Goal: Information Seeking & Learning: Understand process/instructions

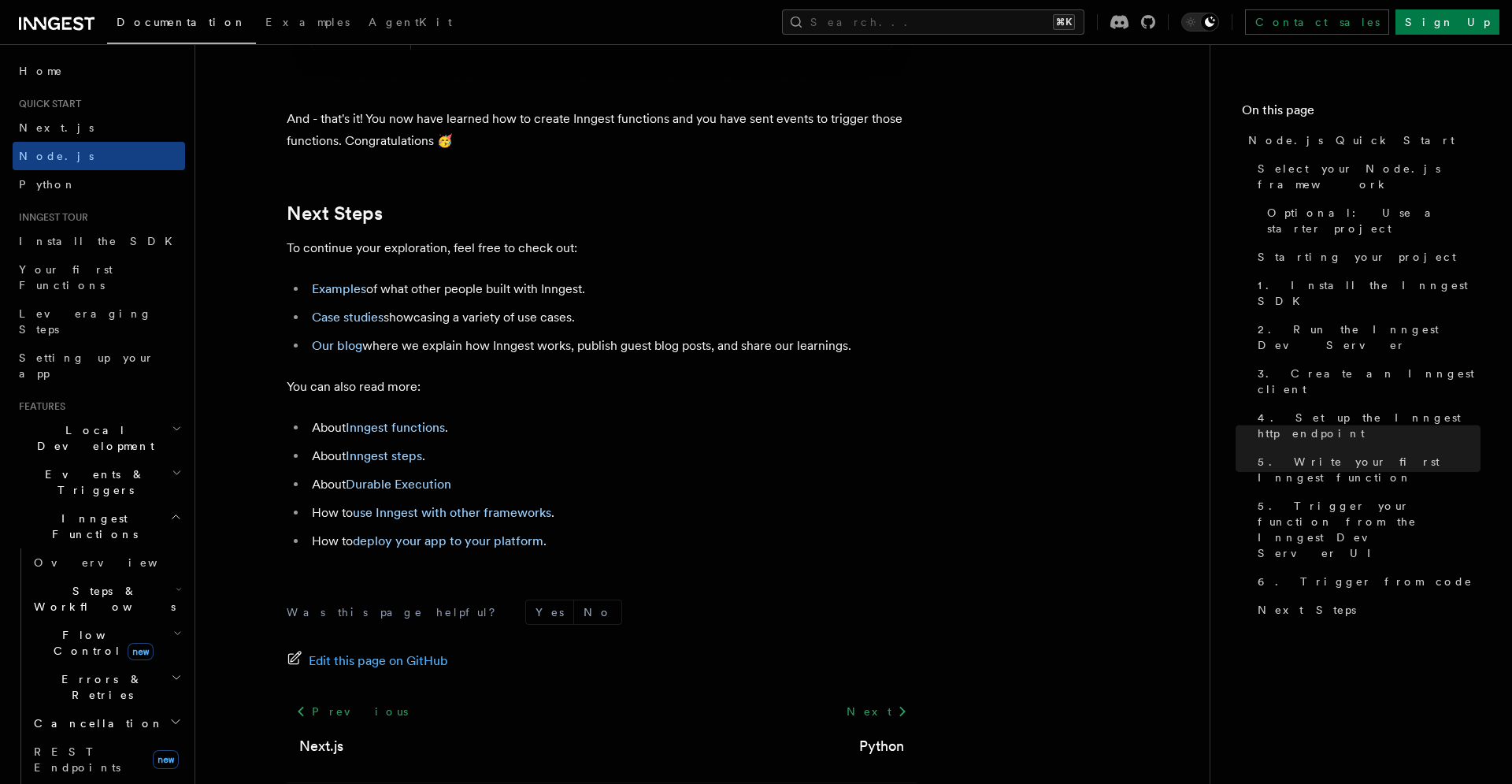
scroll to position [9839, 0]
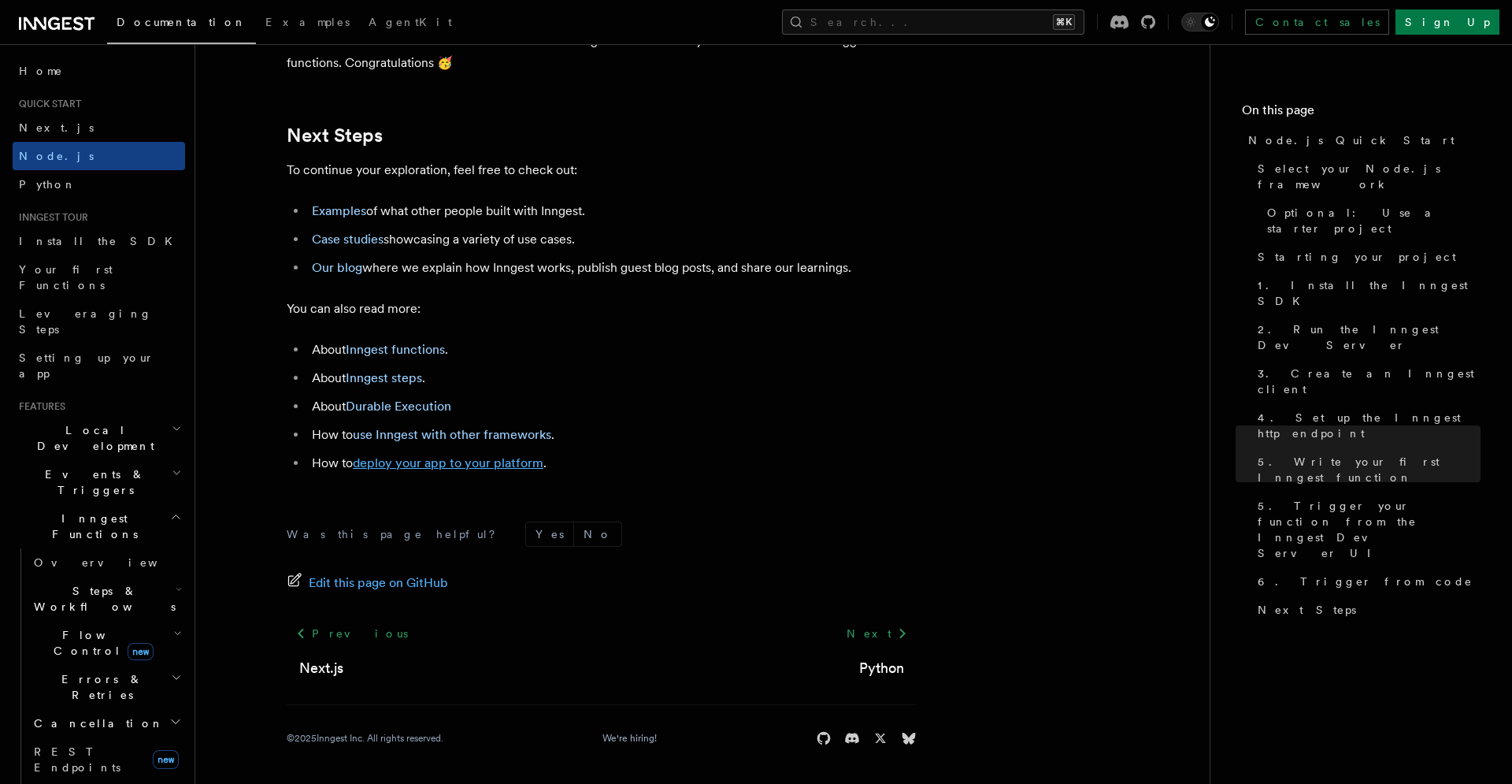
click at [524, 460] on link "deploy your app to your platform" at bounding box center [448, 463] width 190 height 15
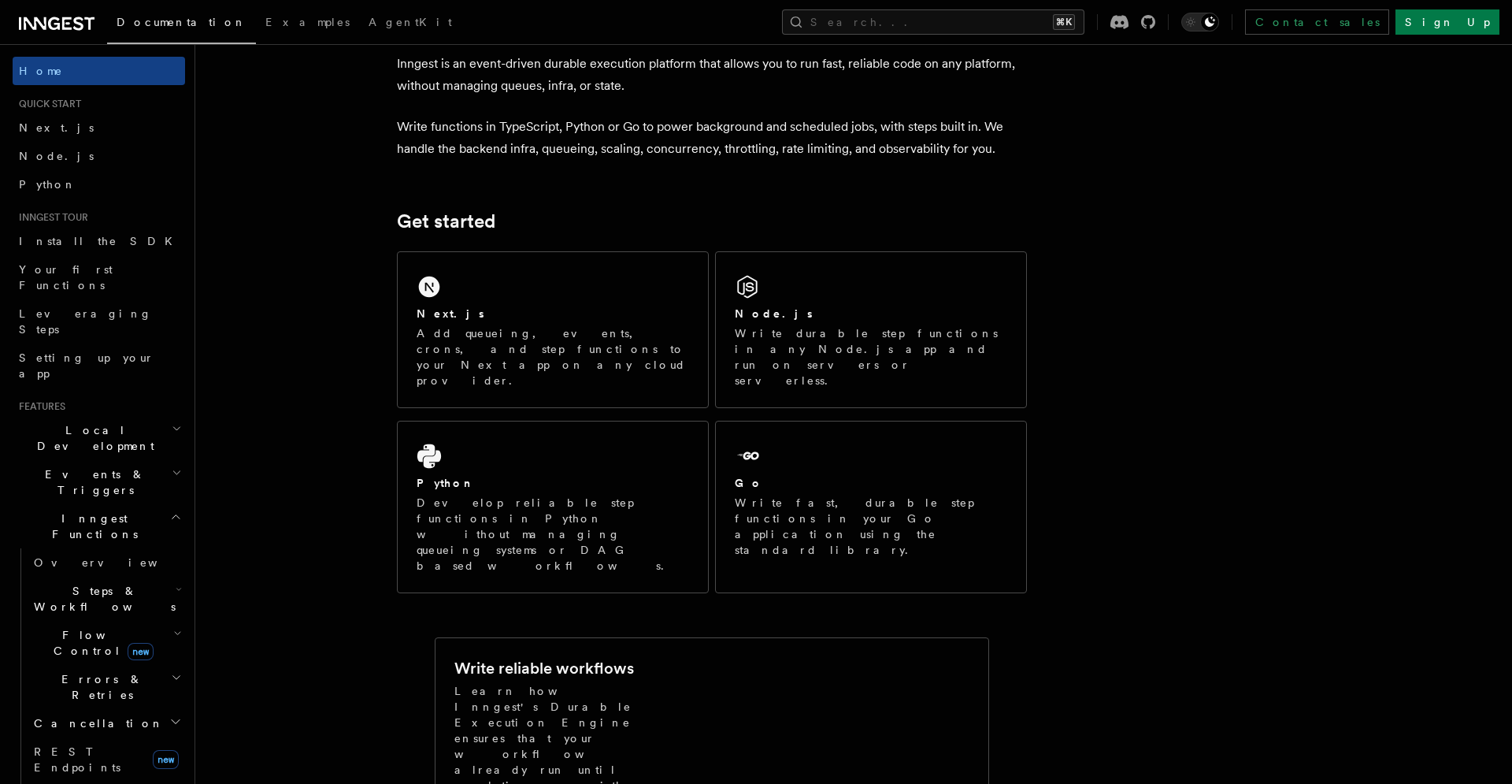
scroll to position [0, 0]
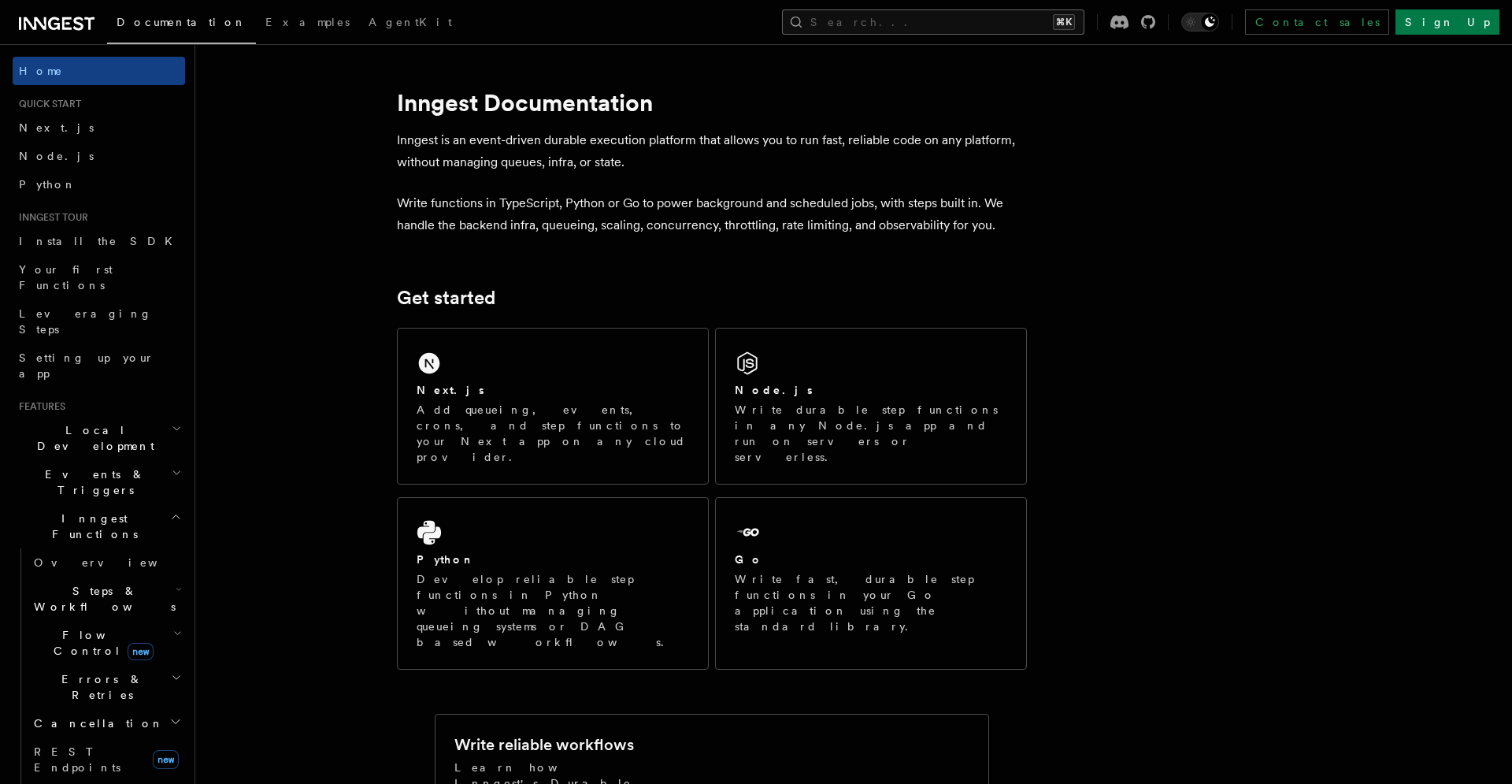
click at [1045, 10] on button "Search... ⌘K" at bounding box center [933, 22] width 303 height 25
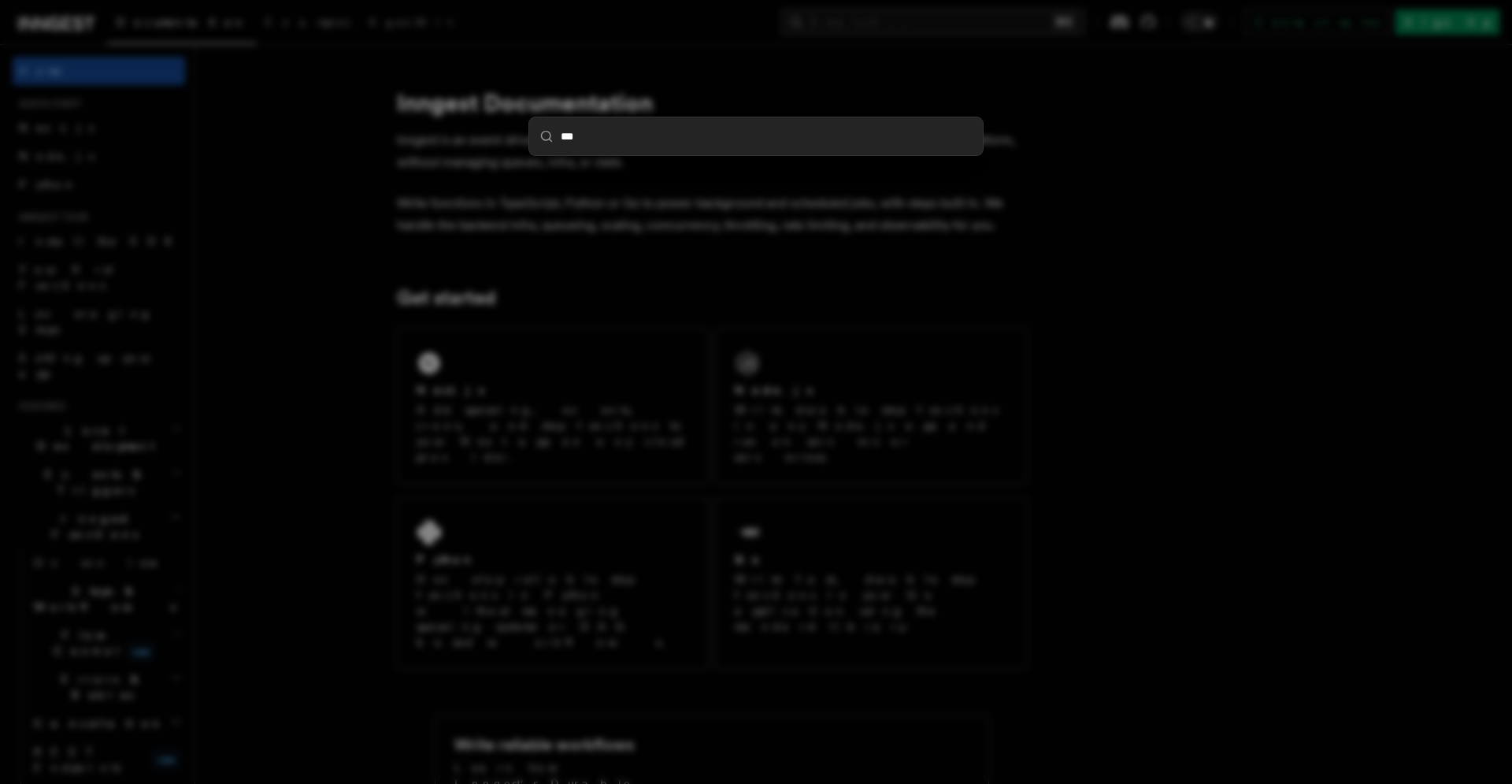
type input "****"
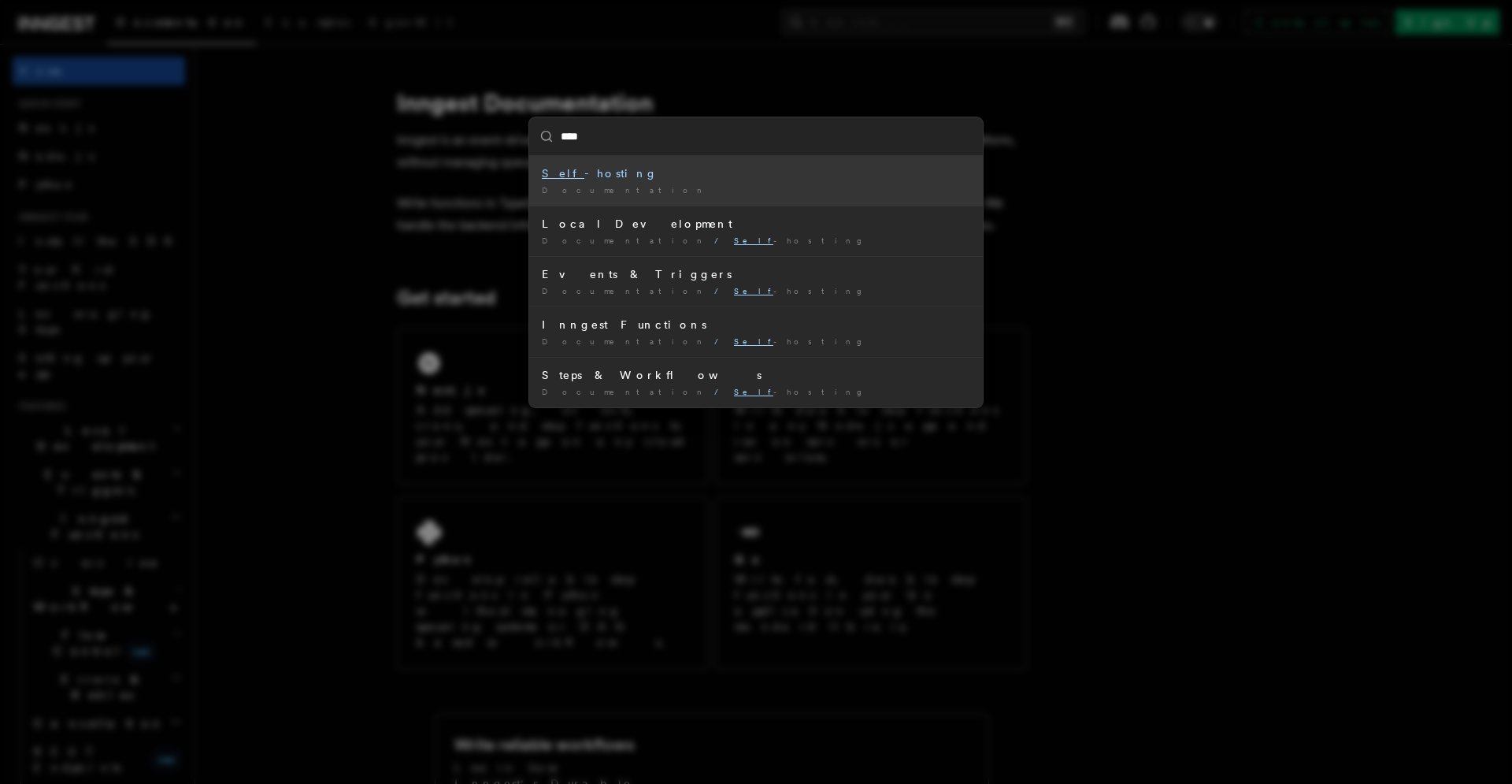
click at [715, 176] on div "Self -hosting" at bounding box center [755, 173] width 428 height 16
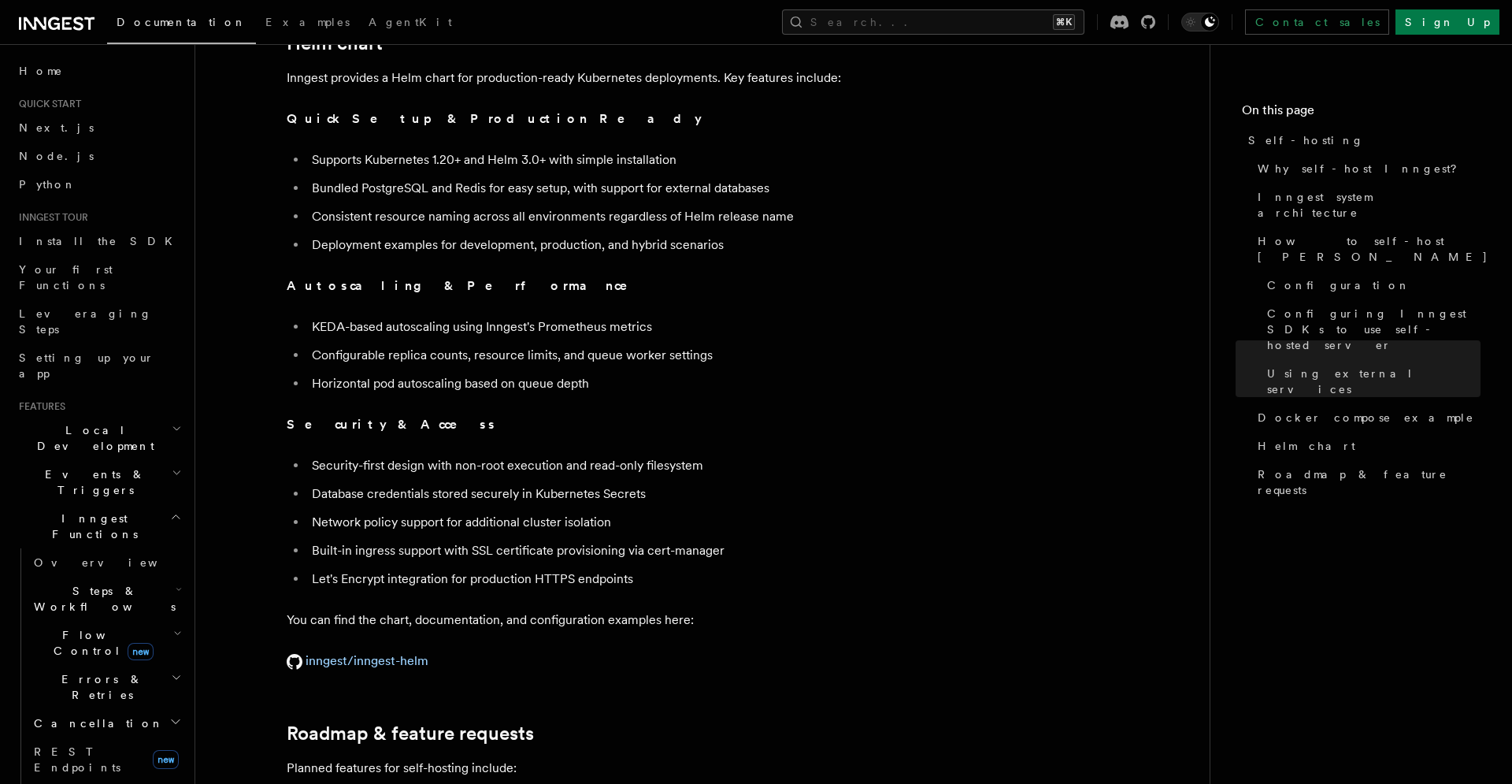
scroll to position [5980, 0]
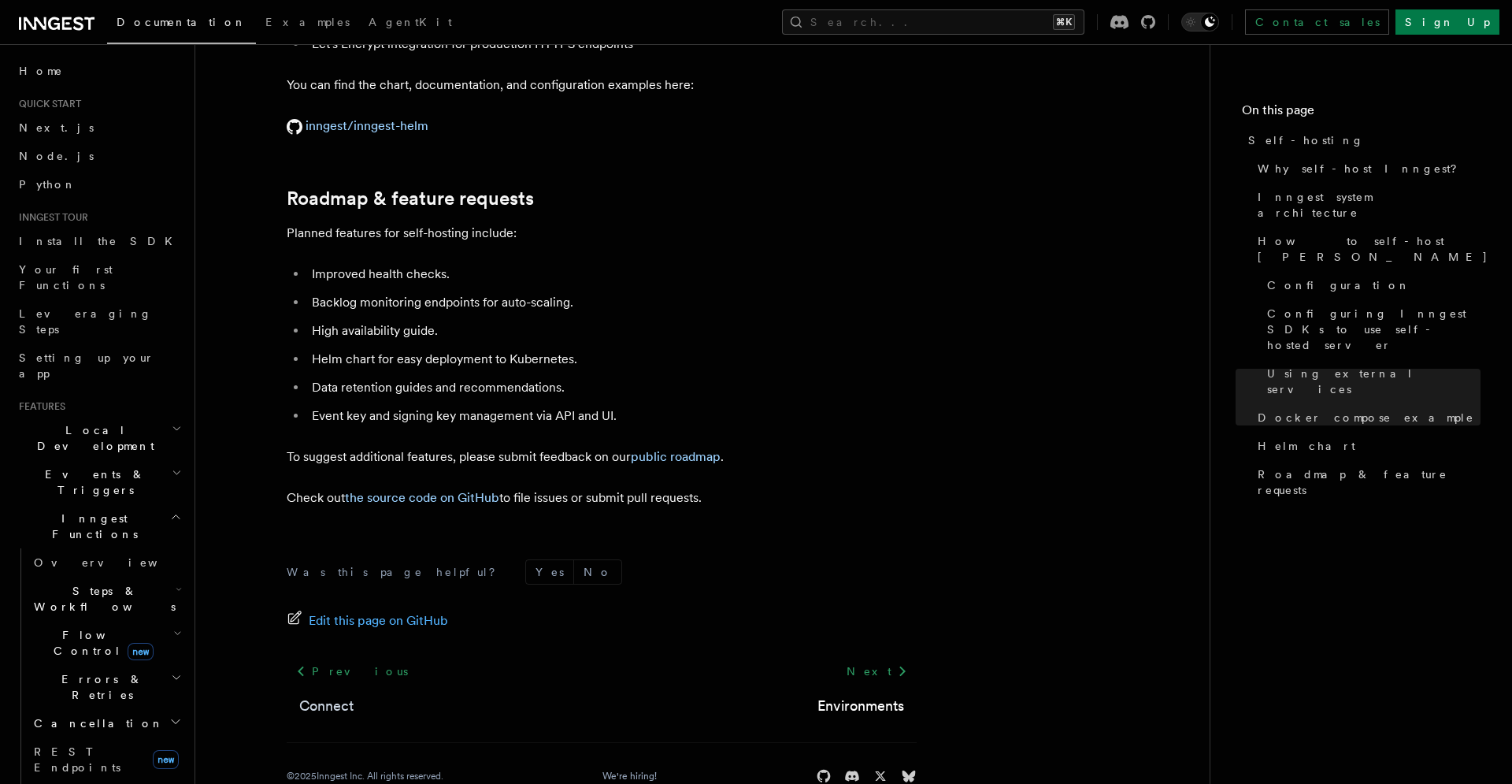
click at [319, 695] on link "Connect" at bounding box center [326, 706] width 54 height 22
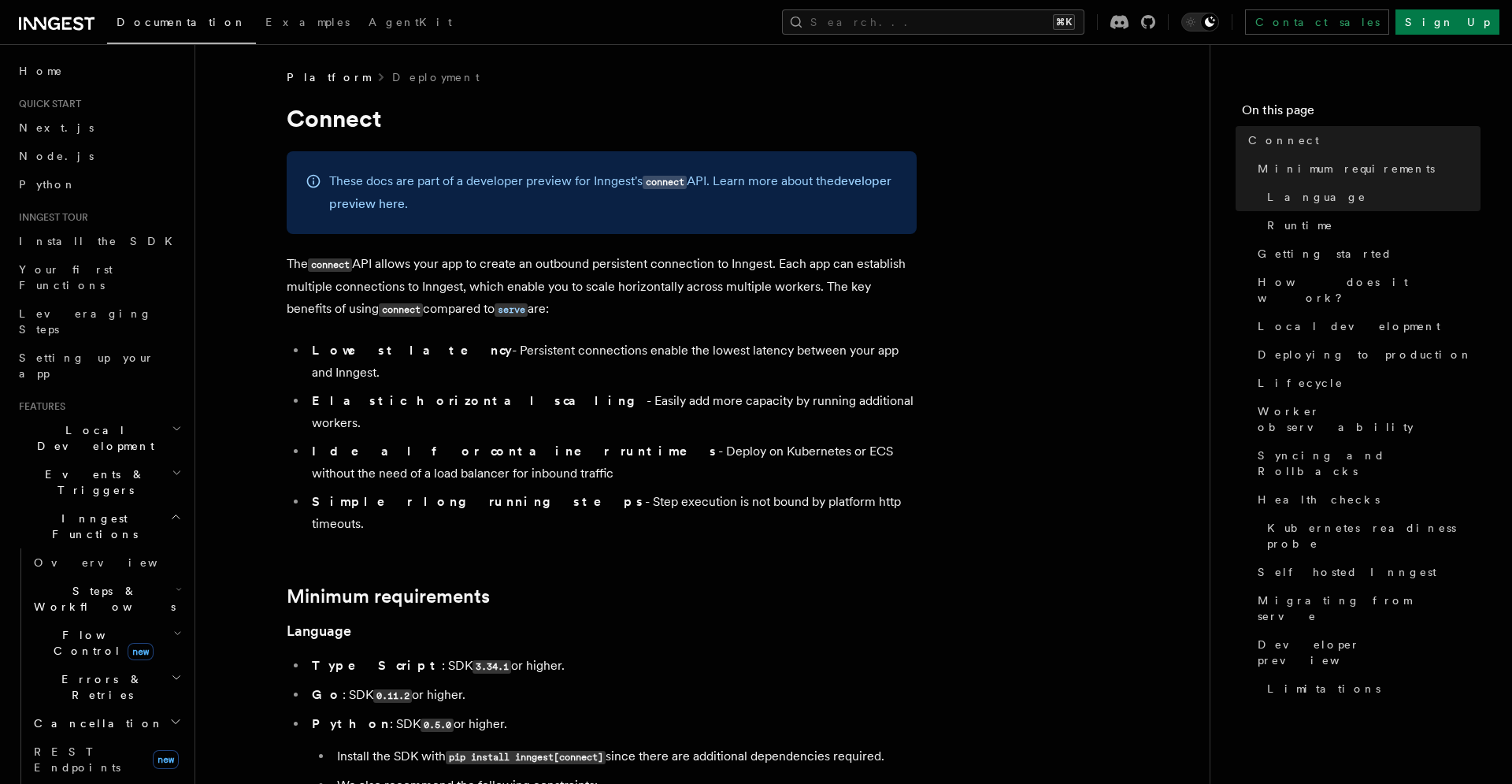
click at [903, 294] on p "The connect API allows your app to create an outbound persistent connection to …" at bounding box center [601, 287] width 630 height 67
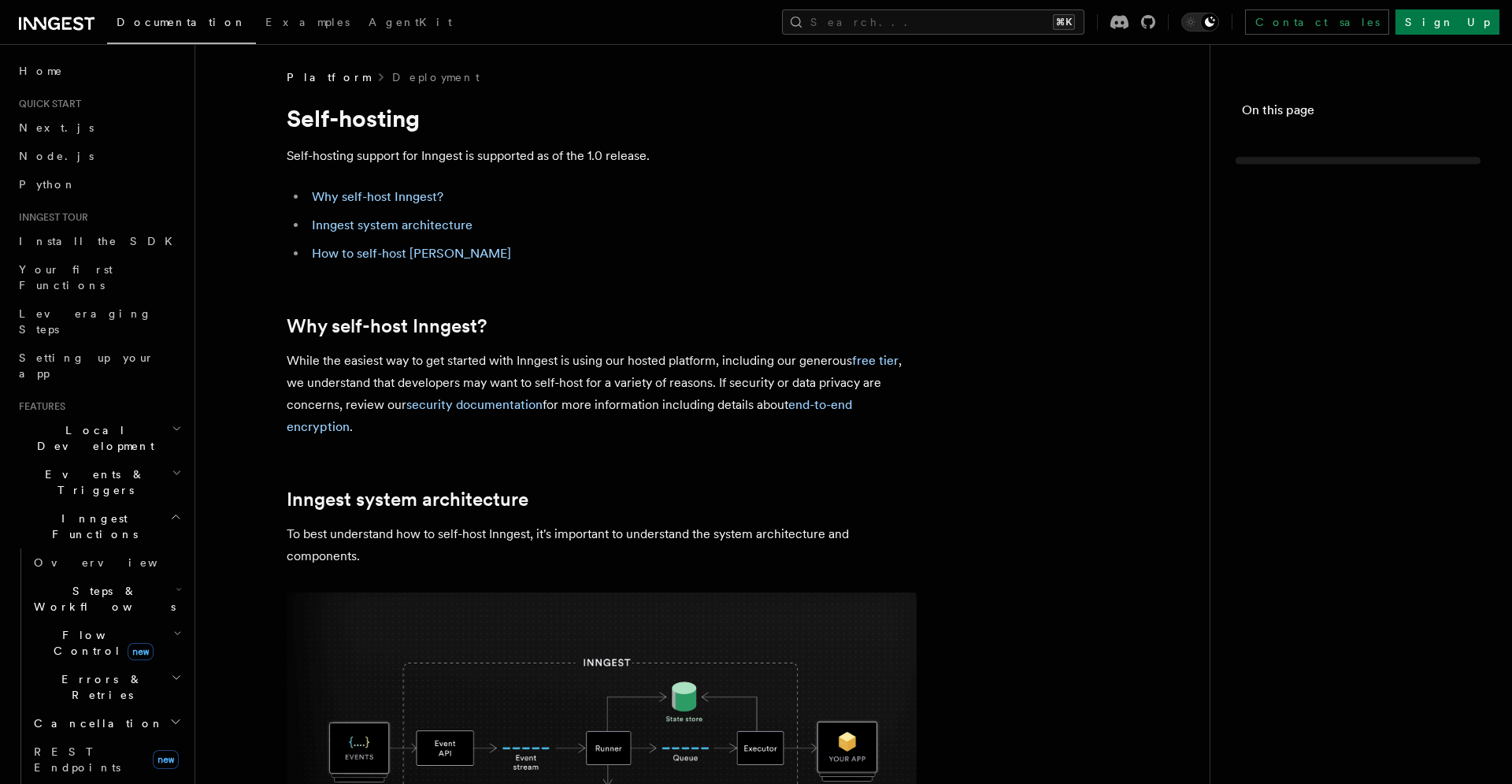
scroll to position [5721, 0]
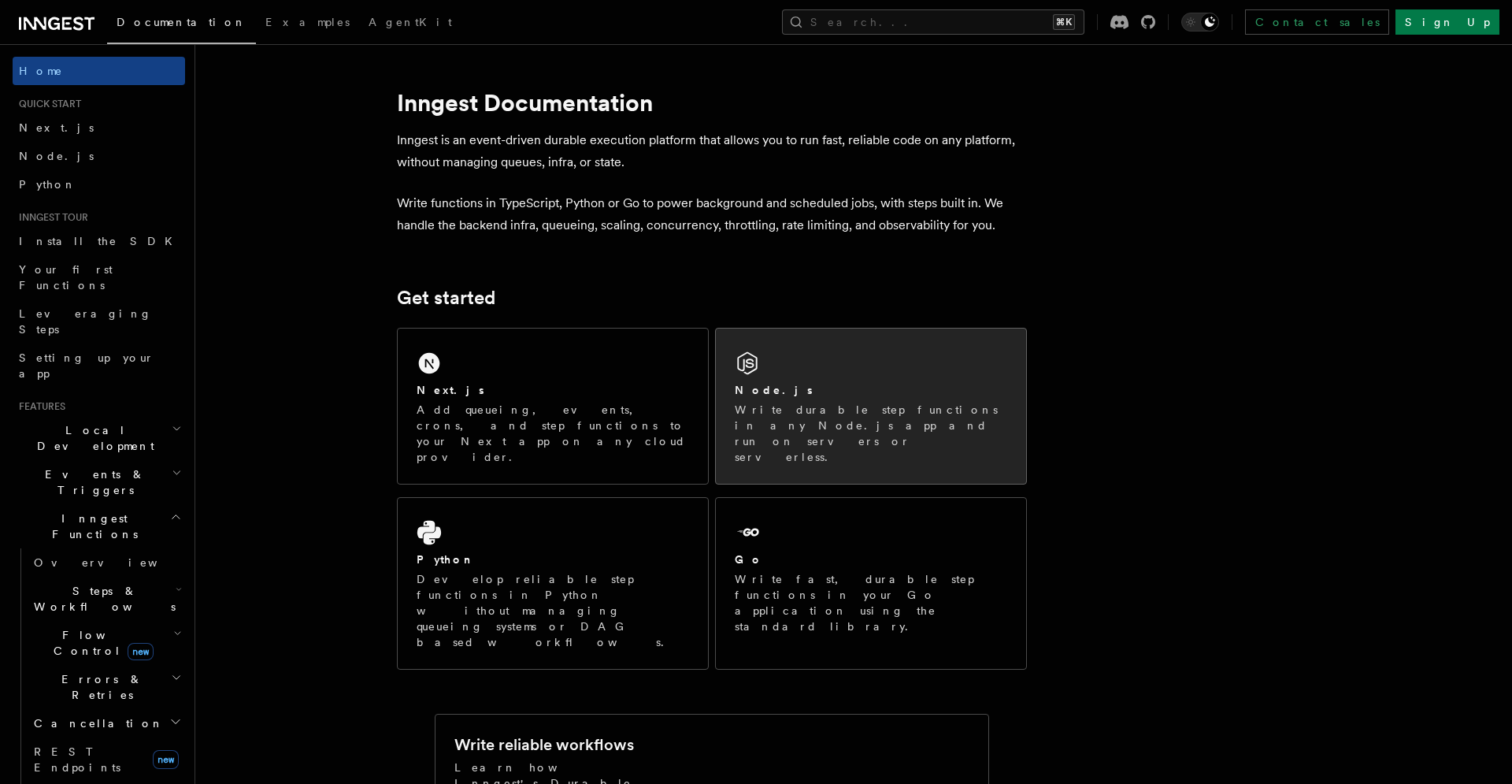
click at [843, 397] on div "Node.js" at bounding box center [870, 391] width 273 height 17
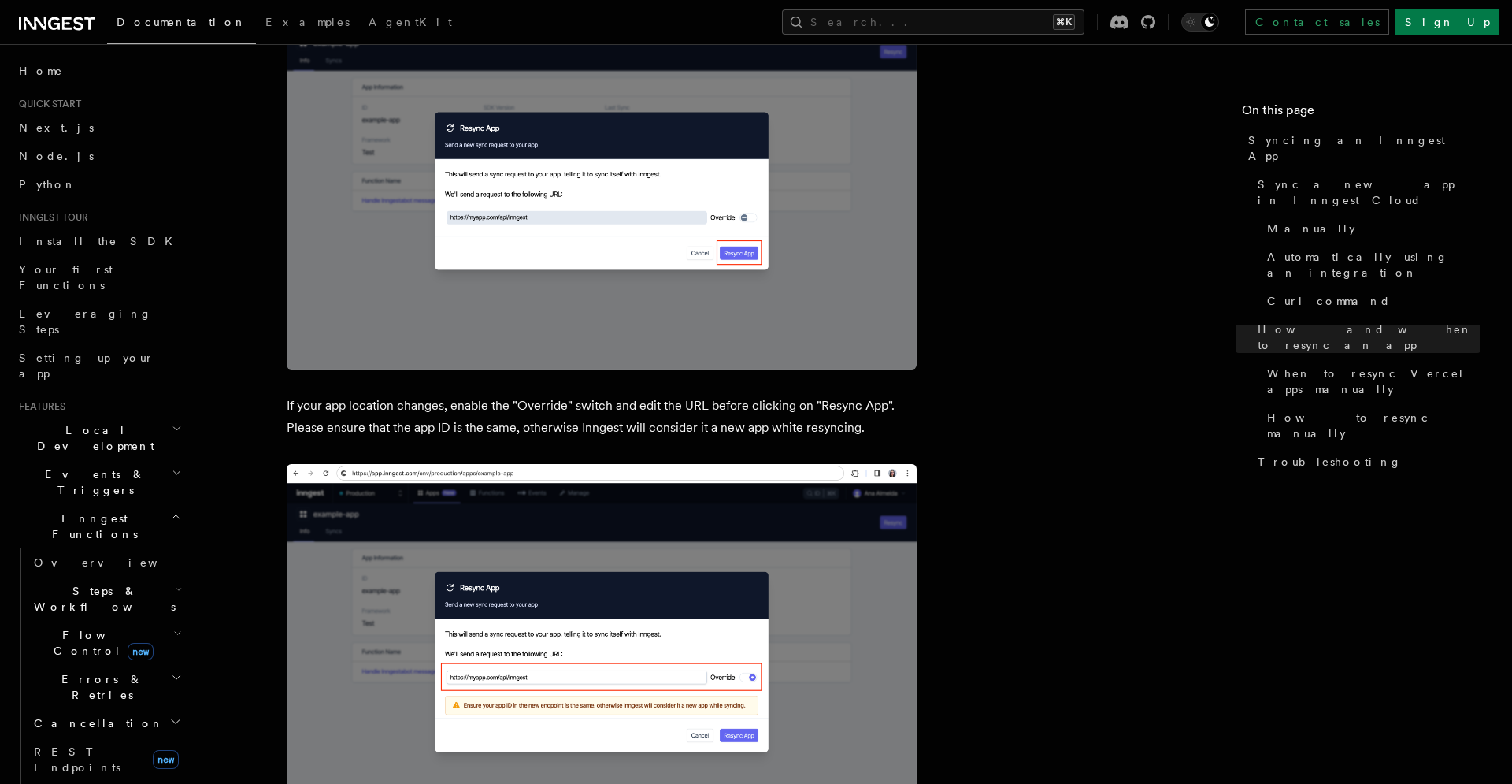
scroll to position [4447, 0]
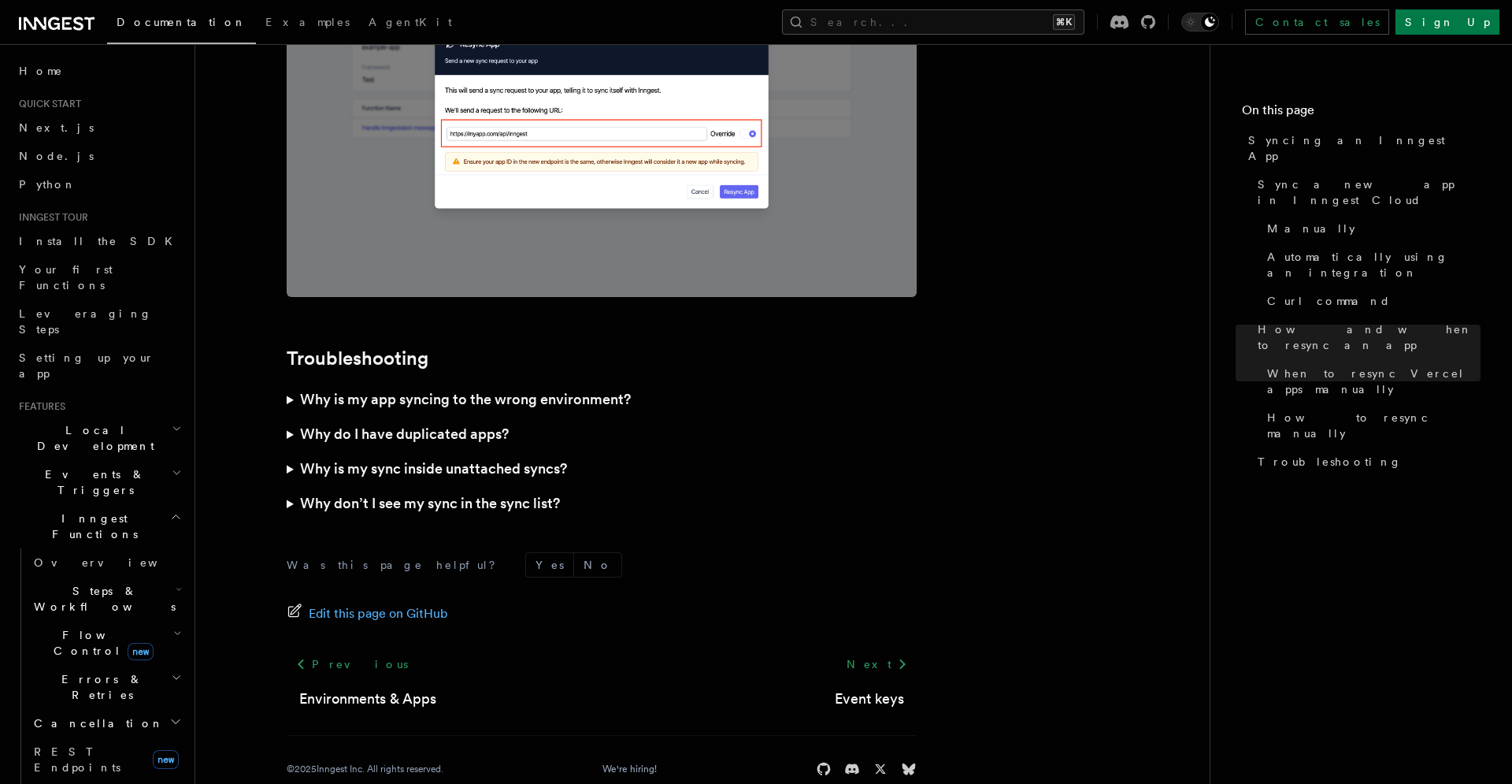
click at [683, 418] on summary "Why do I have duplicated apps?" at bounding box center [601, 434] width 630 height 35
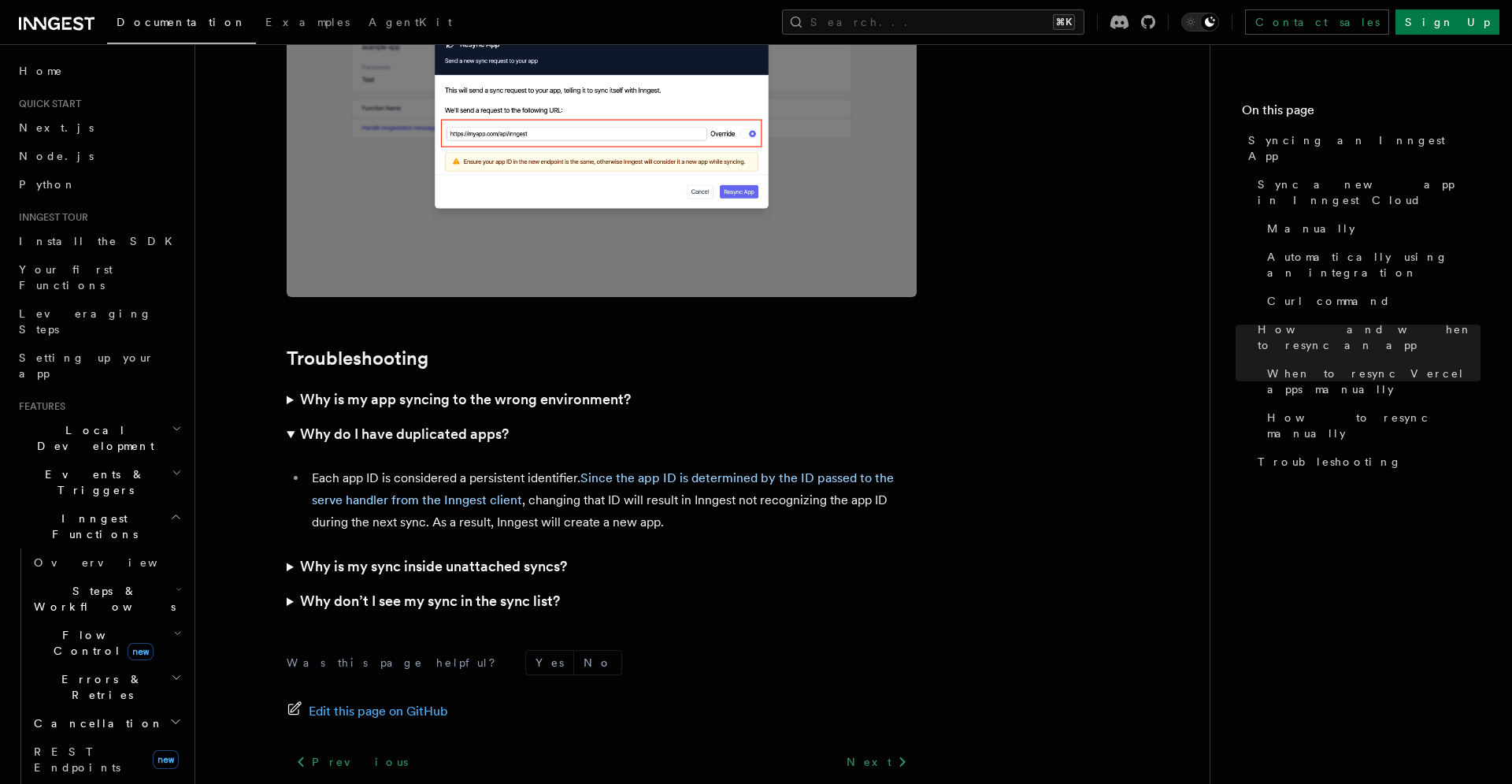
scroll to position [4545, 0]
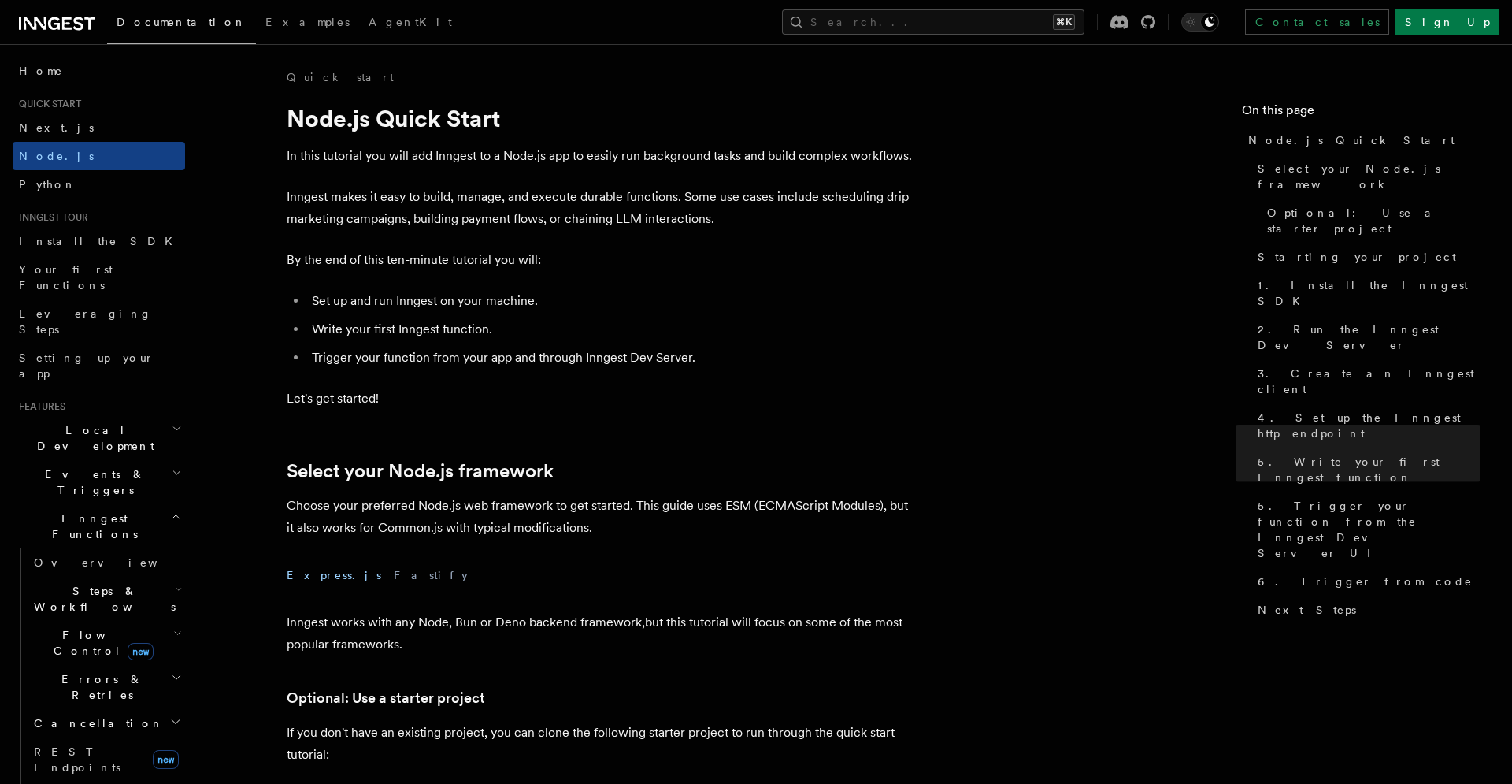
scroll to position [9839, 0]
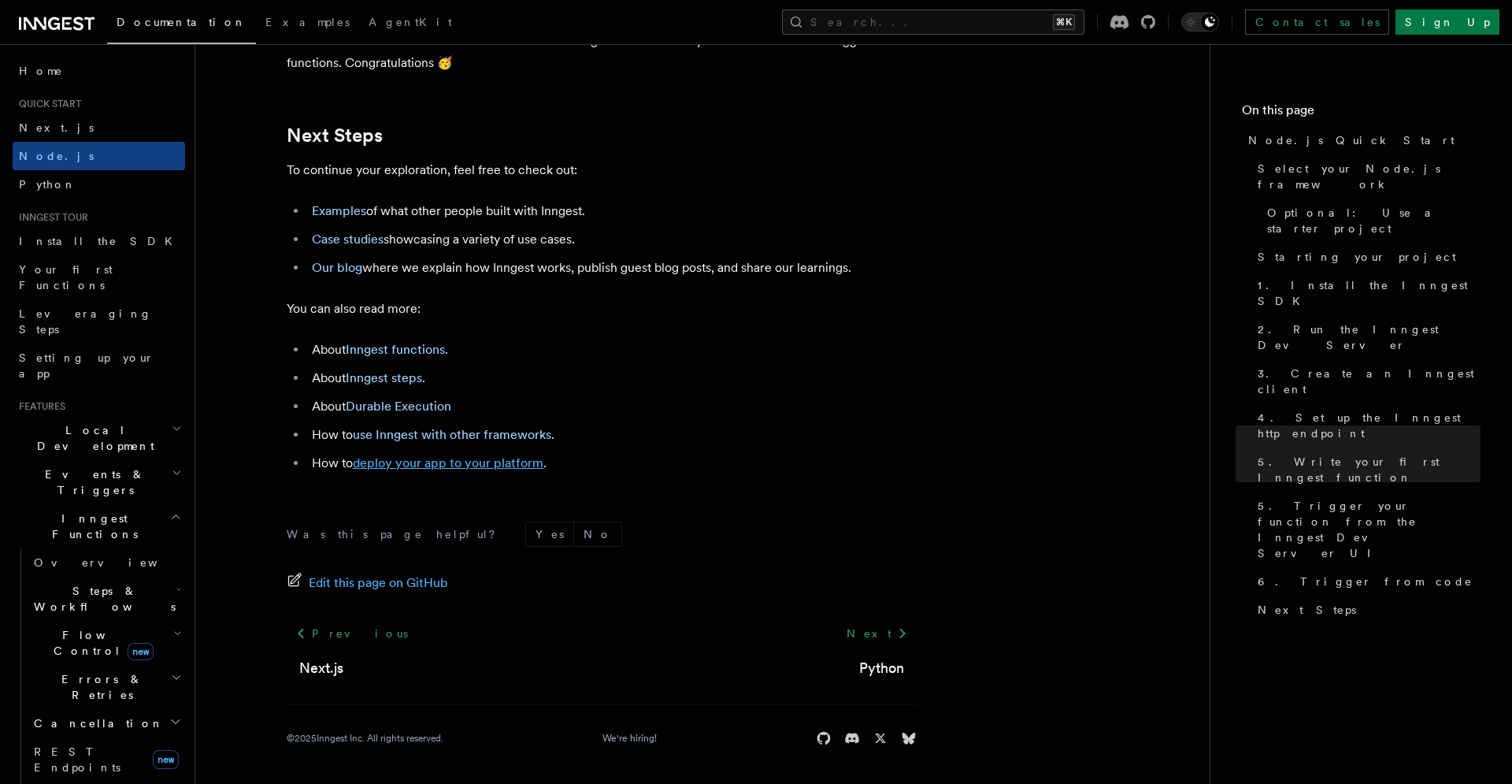
click at [480, 462] on link "deploy your app to your platform" at bounding box center [448, 463] width 190 height 15
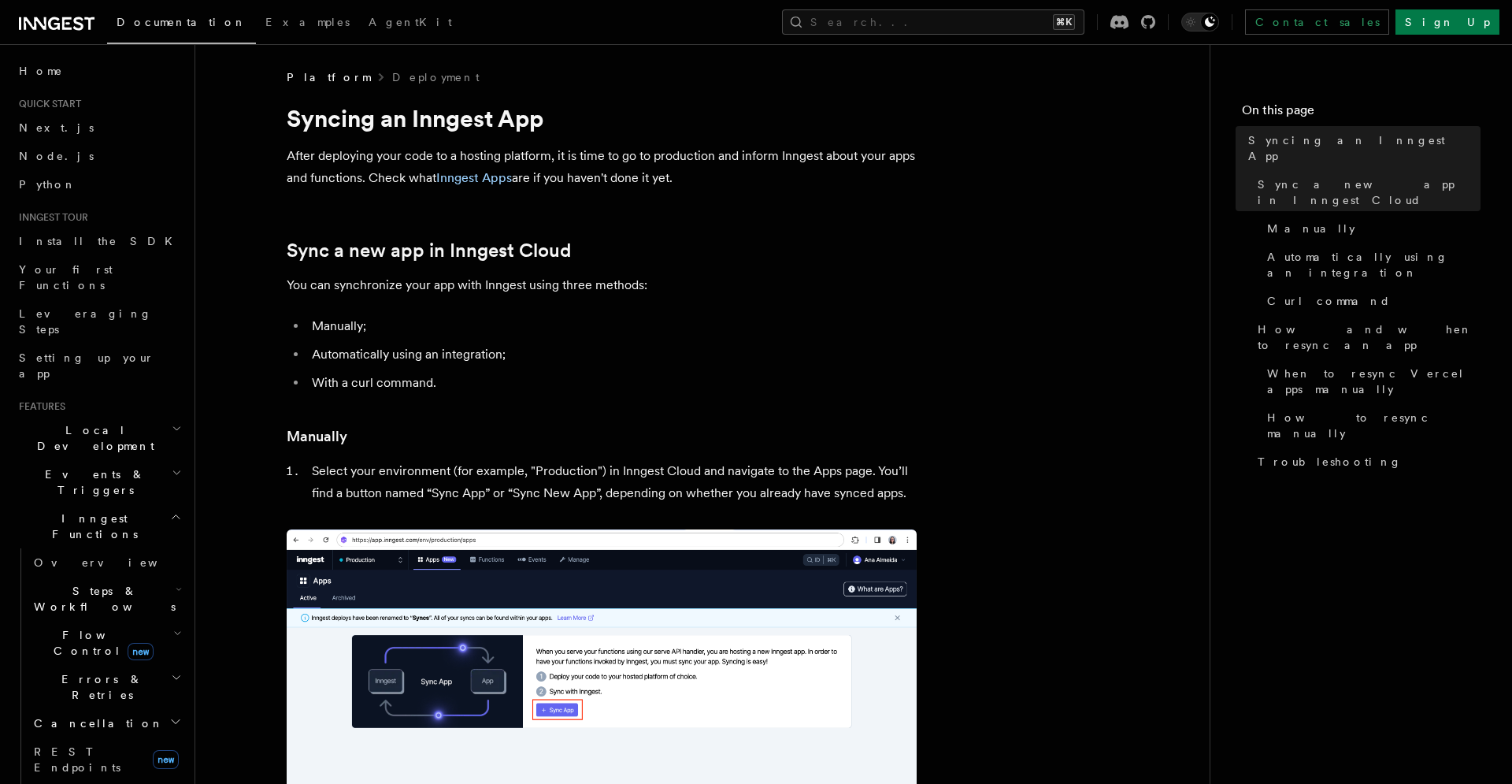
scroll to position [36, 0]
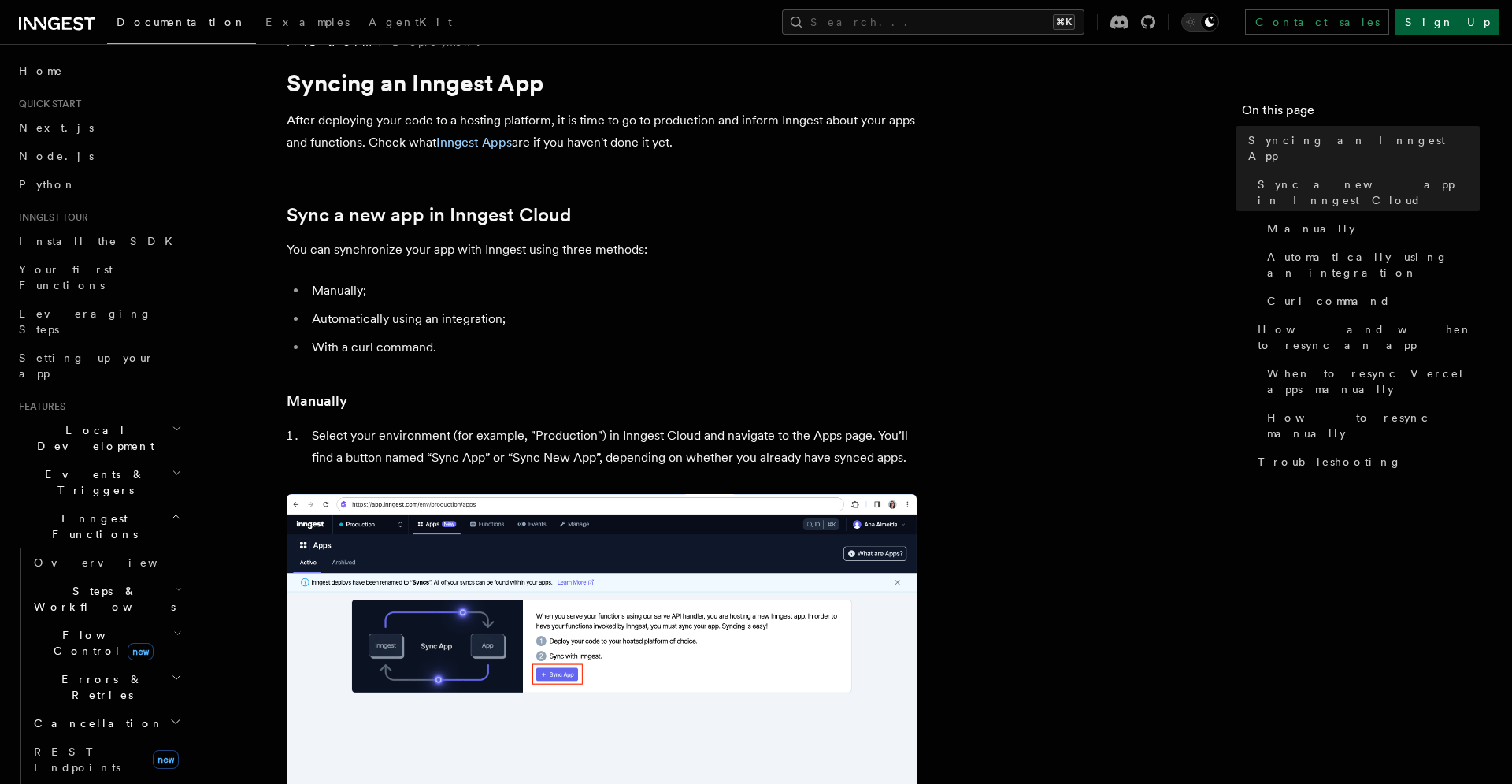
click at [1483, 18] on link "Sign Up" at bounding box center [1447, 22] width 104 height 25
